Goal: Information Seeking & Learning: Check status

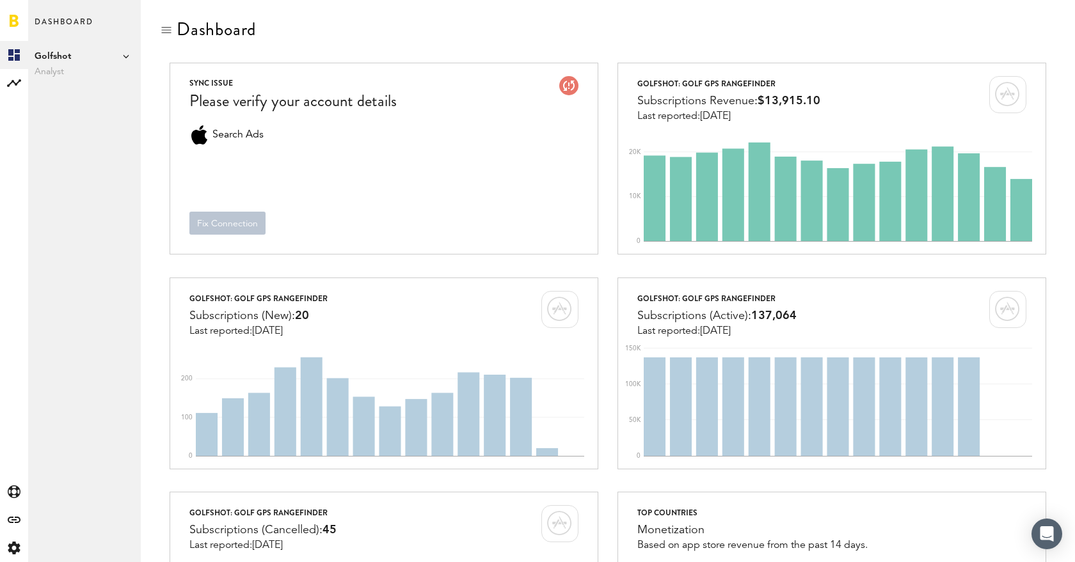
click at [116, 58] on span "Golfshot" at bounding box center [85, 56] width 100 height 15
click at [308, 38] on div at bounding box center [608, 30] width 896 height 23
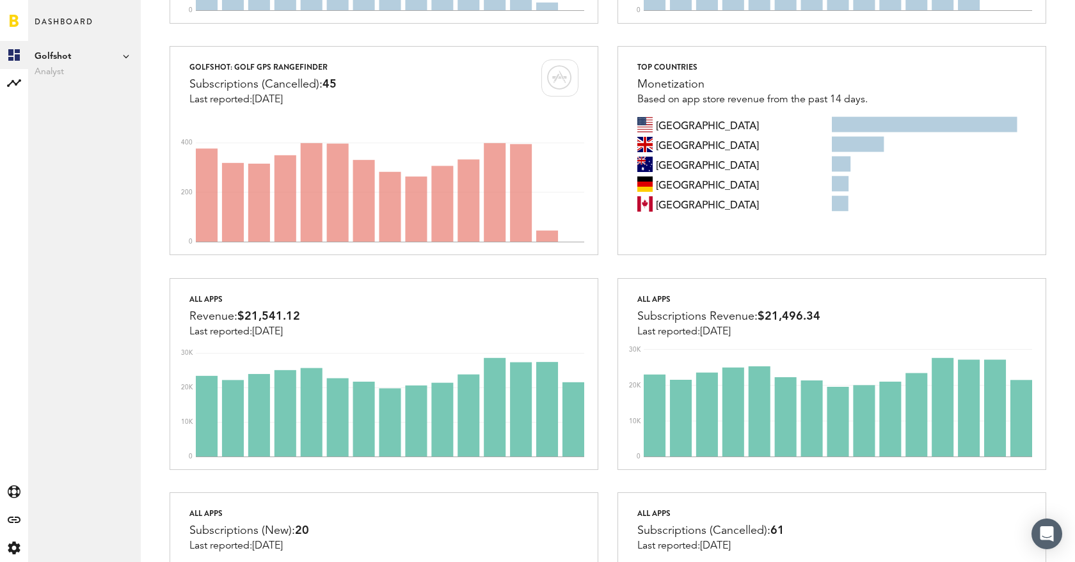
scroll to position [223, 0]
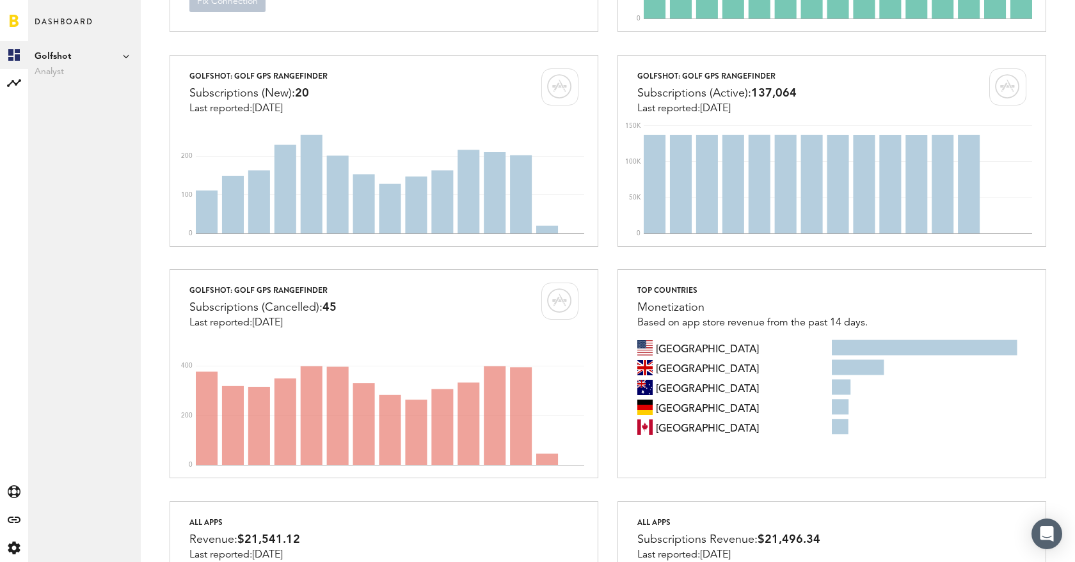
click at [55, 74] on span "Analyst" at bounding box center [85, 71] width 100 height 15
click at [8, 81] on rect at bounding box center [13, 82] width 15 height 15
click at [101, 82] on link "Subscriptions" at bounding box center [84, 83] width 113 height 28
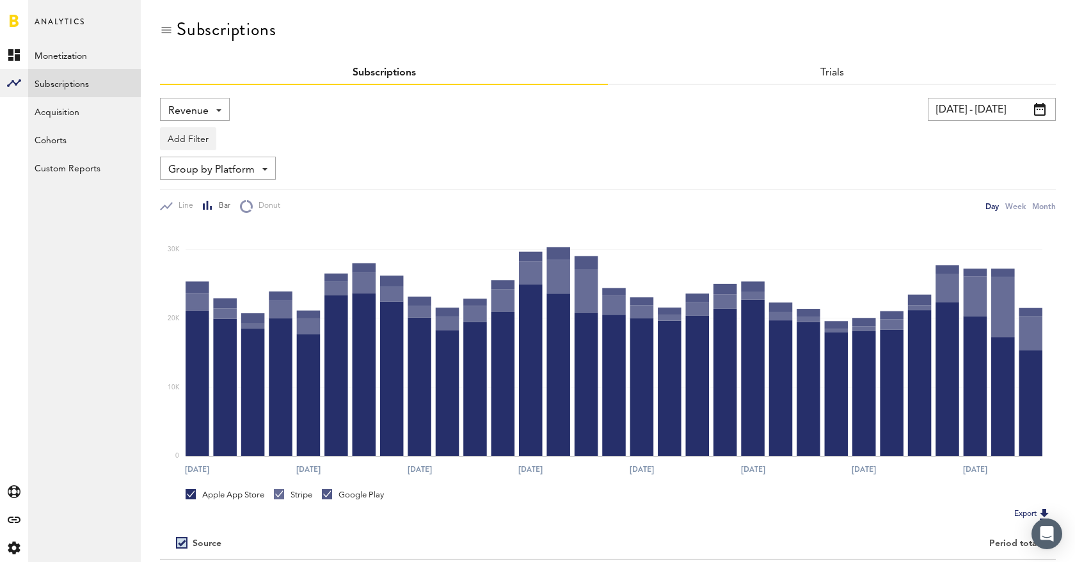
click at [184, 111] on span "Revenue" at bounding box center [188, 111] width 40 height 22
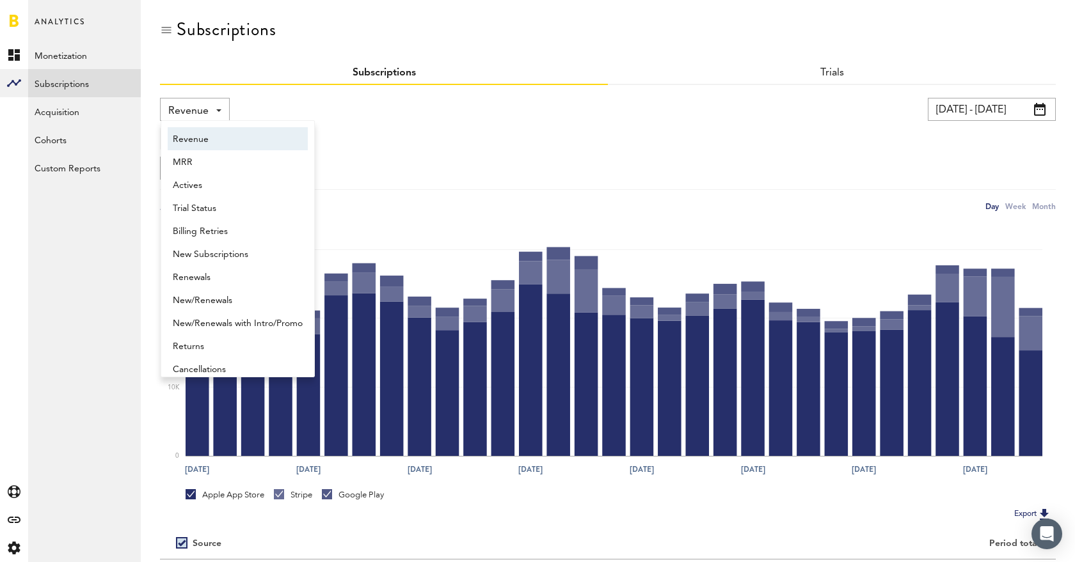
scroll to position [6, 0]
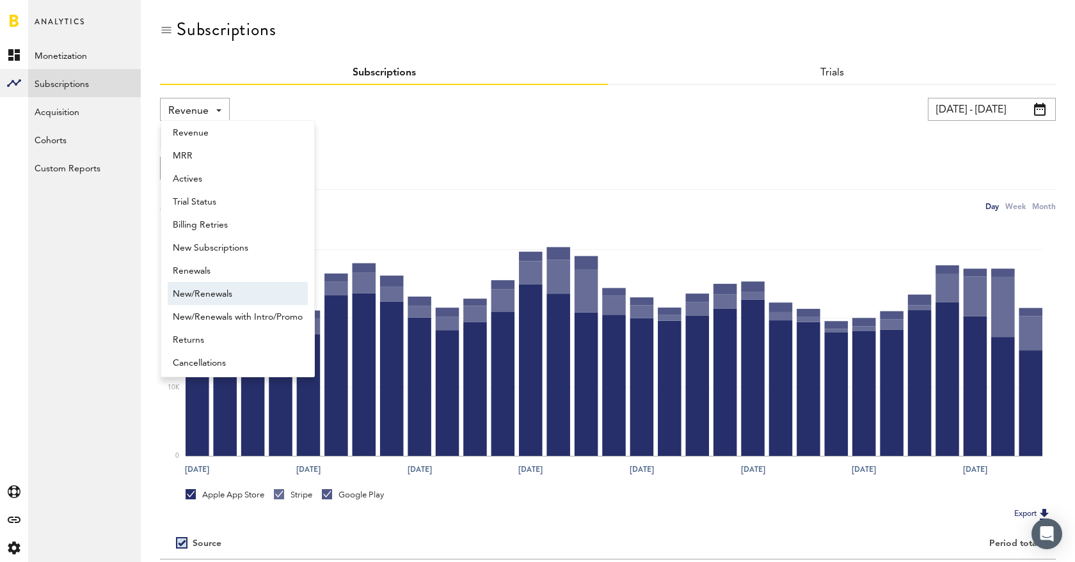
click at [244, 285] on span "New/Renewals" at bounding box center [238, 294] width 130 height 22
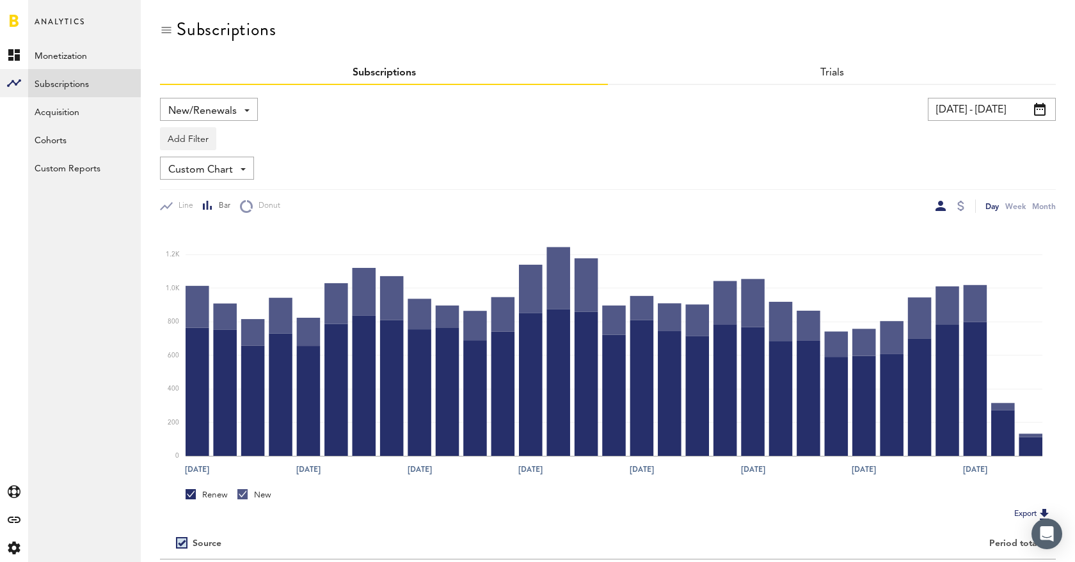
click at [237, 109] on div "New/Renewals Revenue MRR Actives Trial Status Billing Retries New Subscriptions…" at bounding box center [209, 109] width 98 height 23
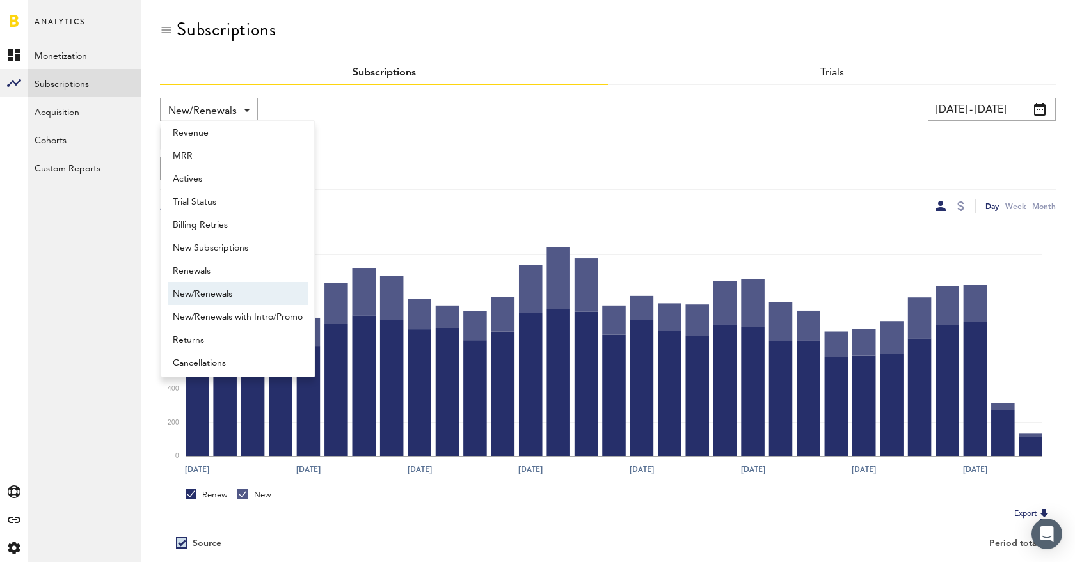
scroll to position [10, 0]
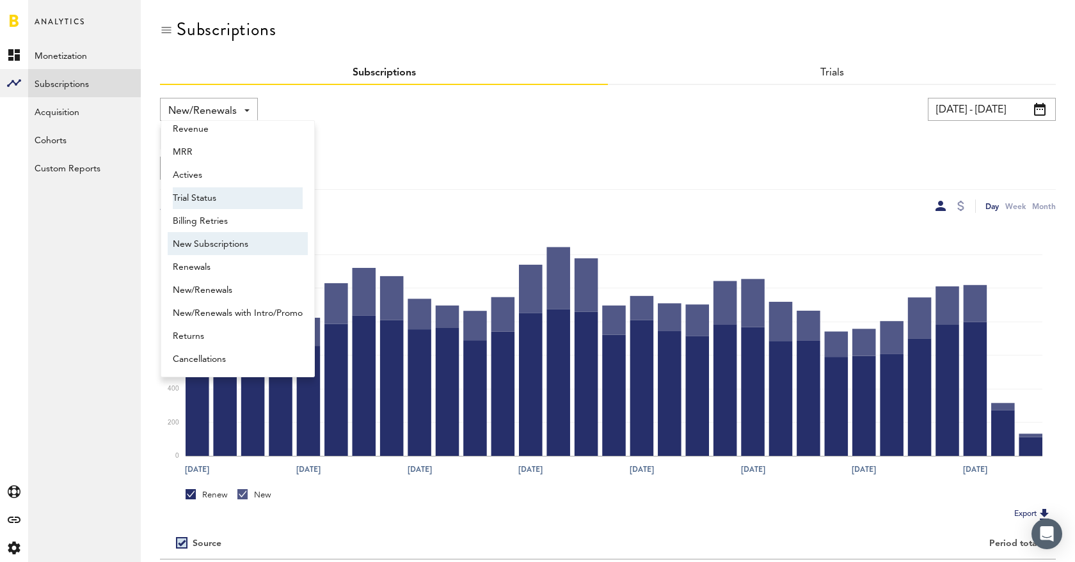
click at [262, 249] on span "New Subscriptions" at bounding box center [238, 245] width 130 height 22
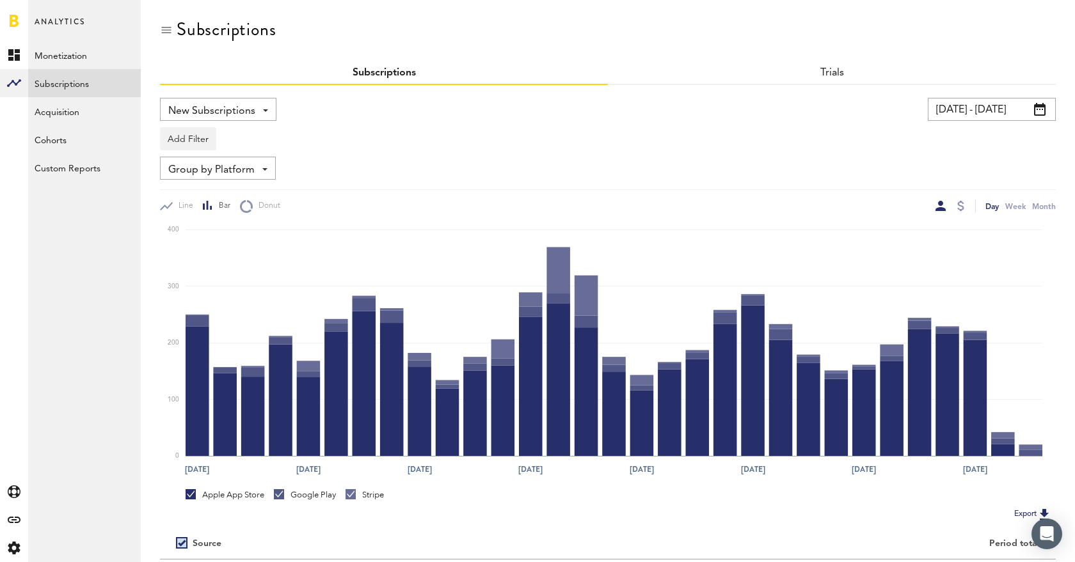
click at [1038, 111] on span at bounding box center [1040, 109] width 12 height 13
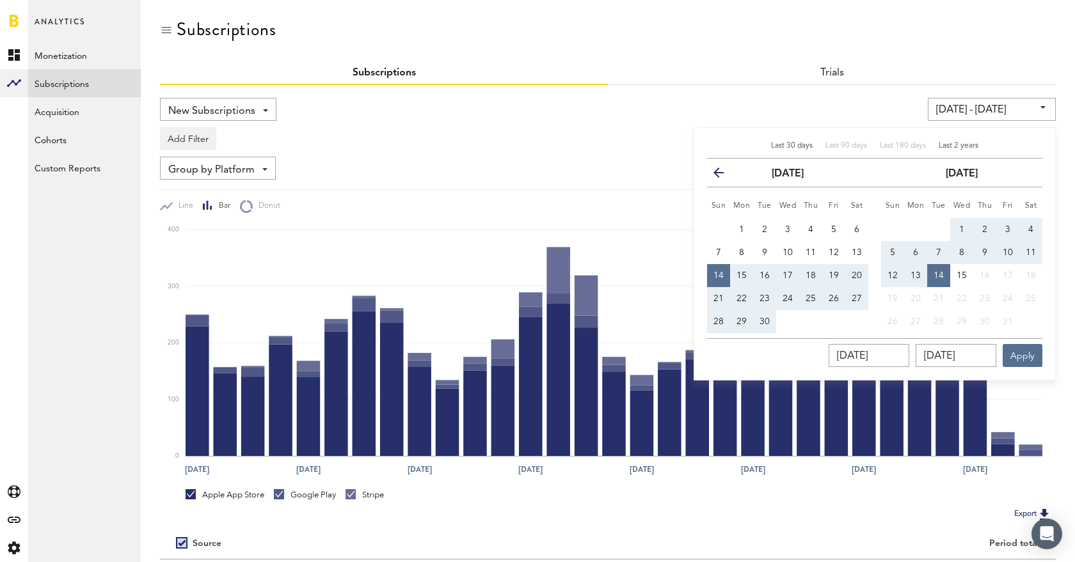
click at [951, 145] on span "Last 2 years" at bounding box center [959, 146] width 40 height 8
type input "[DATE] - [DATE]"
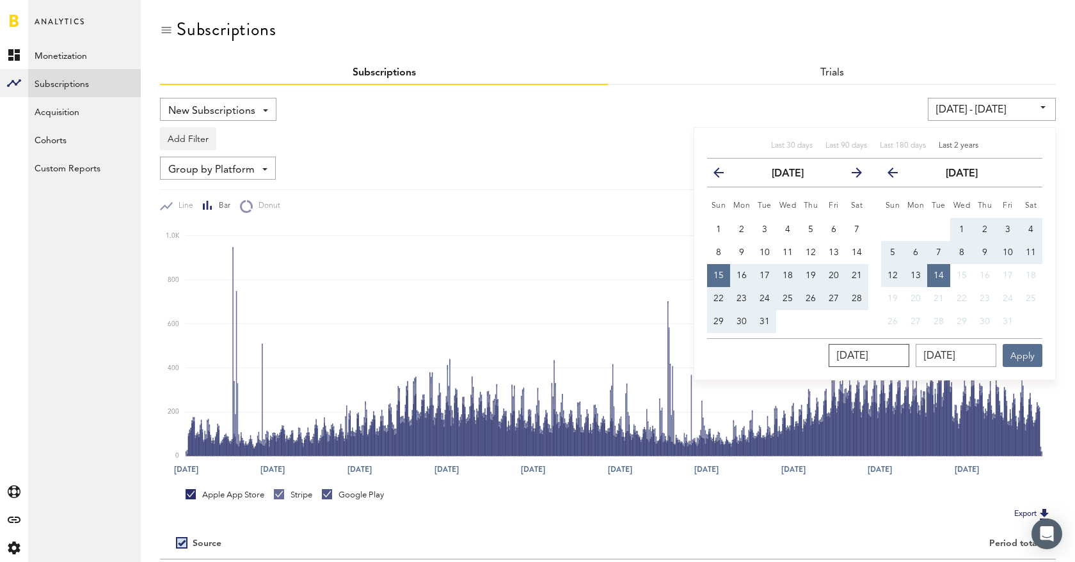
click at [907, 347] on input "[DATE]" at bounding box center [869, 355] width 81 height 23
click at [909, 347] on input "[DATE]" at bounding box center [869, 355] width 81 height 23
click at [909, 349] on input "[DATE]" at bounding box center [869, 355] width 81 height 23
click at [909, 355] on input "[DATE]" at bounding box center [869, 355] width 81 height 23
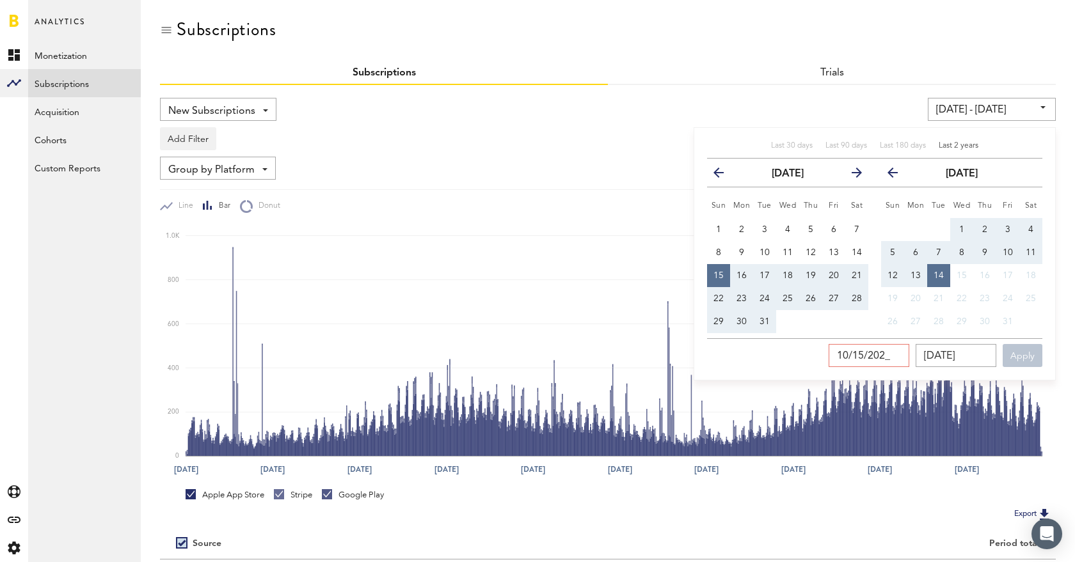
type input "[DATE]"
type input "[DATE] - [DATE]"
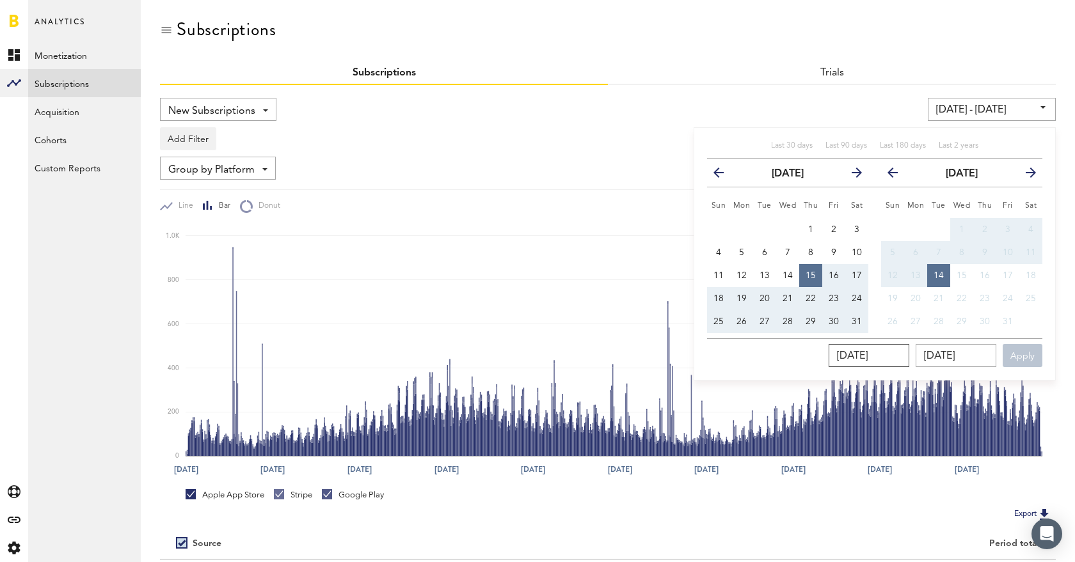
type input "[DATE]"
click at [781, 363] on div "[DATE] [DATE] Apply You can view up to 2 years of data." at bounding box center [874, 352] width 335 height 29
click at [871, 358] on input "[DATE]" at bounding box center [869, 355] width 81 height 23
click at [878, 356] on input "[DATE]" at bounding box center [869, 355] width 81 height 23
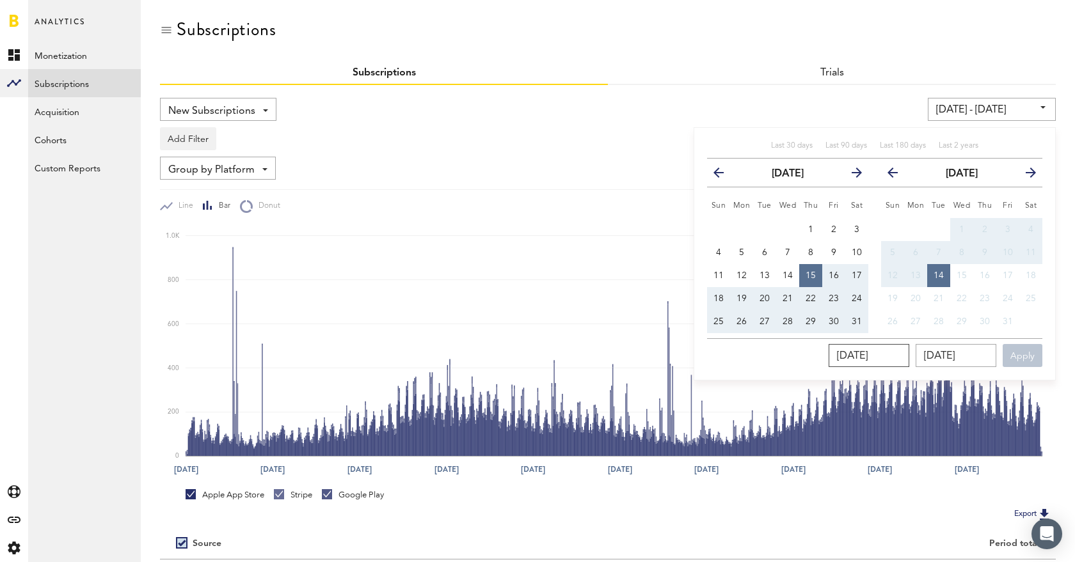
click at [878, 356] on input "[DATE]" at bounding box center [869, 355] width 81 height 23
